Goal: Task Accomplishment & Management: Manage account settings

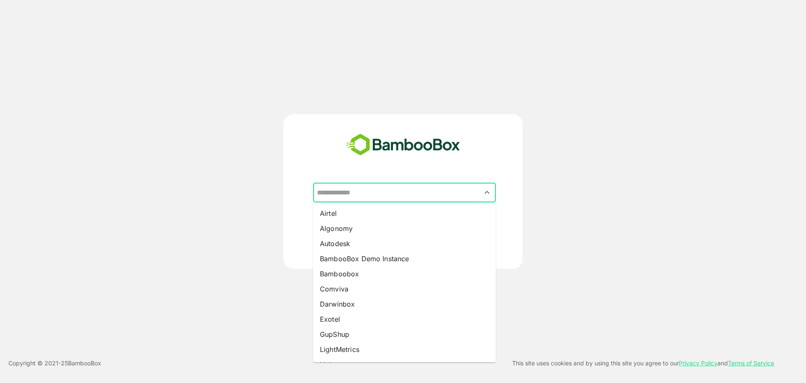
click at [411, 186] on input "text" at bounding box center [404, 193] width 179 height 16
click at [359, 233] on li "Algonomy" at bounding box center [404, 228] width 183 height 15
type input "********"
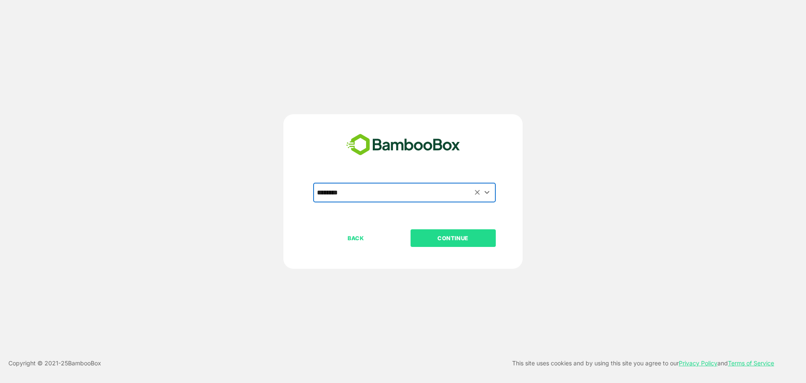
click at [420, 238] on p "CONTINUE" at bounding box center [453, 237] width 84 height 9
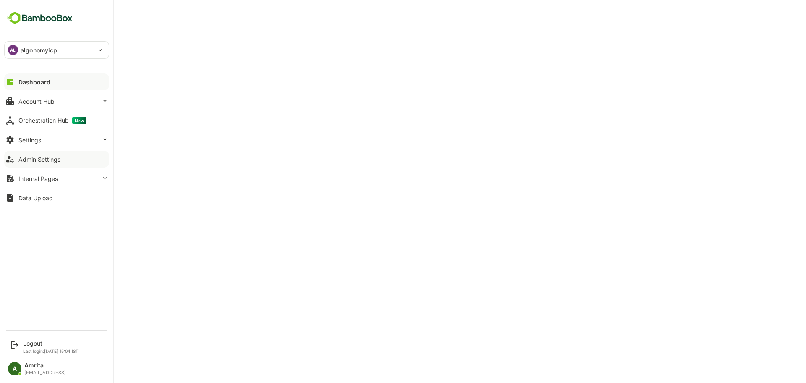
click at [60, 159] on div "Admin Settings" at bounding box center [39, 159] width 42 height 7
click at [27, 108] on button "Account Hub" at bounding box center [56, 101] width 105 height 17
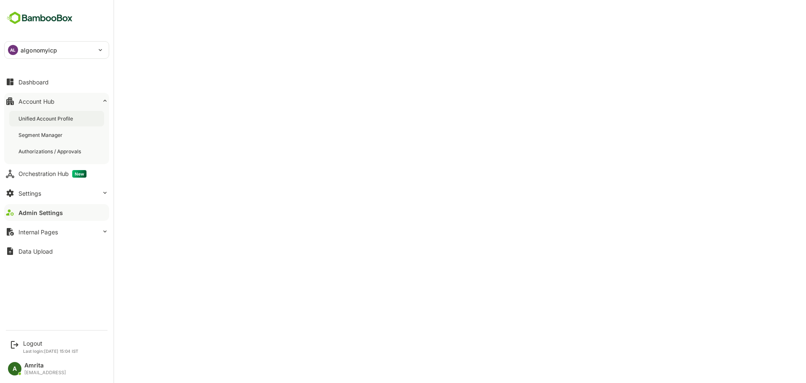
click at [44, 115] on div "Unified Account Profile" at bounding box center [46, 118] width 56 height 7
click at [29, 343] on div "Logout" at bounding box center [50, 343] width 55 height 7
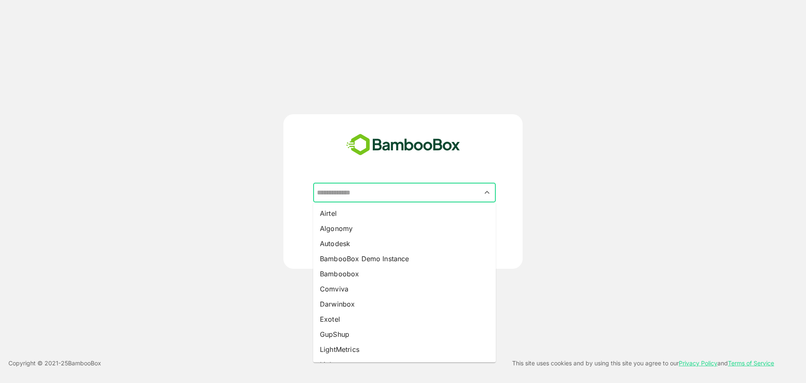
click at [393, 194] on input "text" at bounding box center [404, 193] width 179 height 16
